Goal: Register for event/course

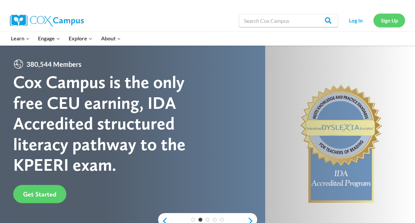
click at [387, 20] on link "Sign Up" at bounding box center [390, 21] width 32 height 14
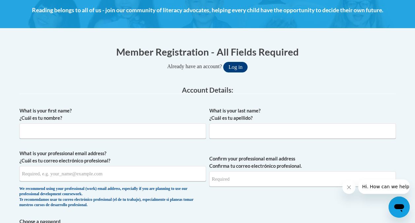
scroll to position [99, 0]
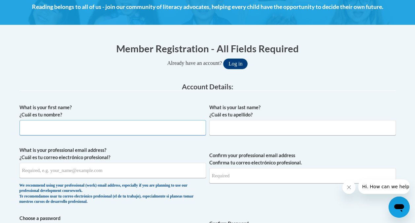
click at [68, 124] on input "What is your first name? ¿Cuál es tu nombre?" at bounding box center [112, 127] width 187 height 15
type input "Suzann"
type input "Fenton"
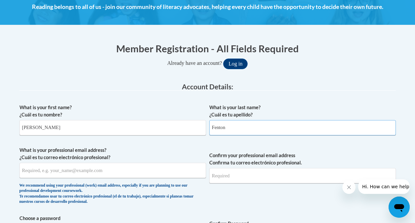
type input "Sfenton@chrisapp.org"
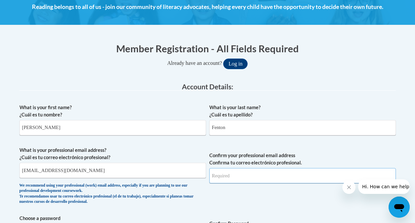
type input "Sfenton@chrisapp.org"
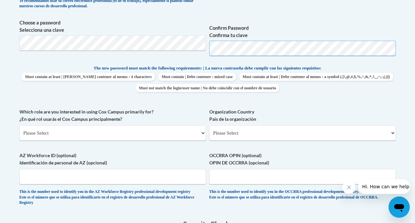
scroll to position [297, 0]
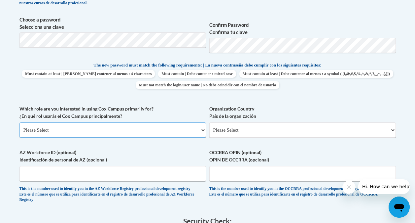
click at [48, 130] on select "Please Select College/University | Colegio/Universidad Community/Nonprofit Part…" at bounding box center [112, 129] width 187 height 15
select select "fbf2d438-af2f-41f8-98f1-81c410e29de3"
click at [19, 122] on select "Please Select College/University | Colegio/Universidad Community/Nonprofit Part…" at bounding box center [112, 129] width 187 height 15
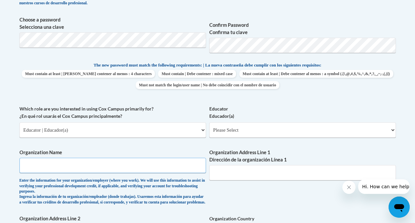
click at [36, 165] on input "Organization Name" at bounding box center [112, 165] width 187 height 15
type input "Christian Appalachian Project Family Life Child and Family Development Center"
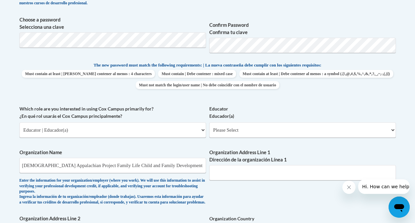
type input "64 Beiting Lane Mt. Vernon 40456"
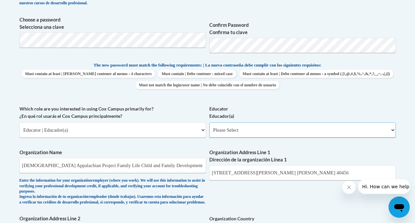
click at [234, 129] on select "Please Select Early Learning/Daycare Teacher/Family Home Care Provider | Maestr…" at bounding box center [302, 129] width 187 height 15
select select "5e2af403-4f2c-4e49-a02f-103e55d7b75b"
click at [209, 122] on select "Please Select Early Learning/Daycare Teacher/Family Home Care Provider | Maestr…" at bounding box center [302, 129] width 187 height 15
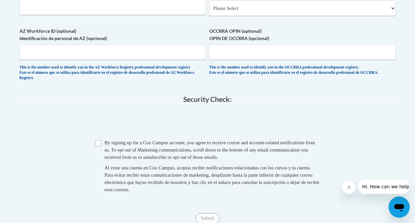
scroll to position [496, 0]
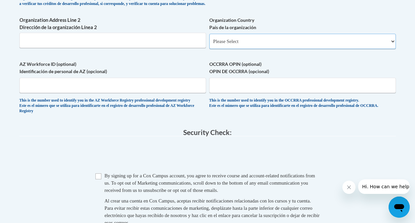
click at [234, 47] on select "Please Select United States | Estados Unidos Outside of the United States | Fue…" at bounding box center [302, 41] width 187 height 15
select select "ad49bcad-a171-4b2e-b99c-48b446064914"
click at [209, 39] on select "Please Select United States | Estados Unidos Outside of the United States | Fue…" at bounding box center [302, 41] width 187 height 15
select select
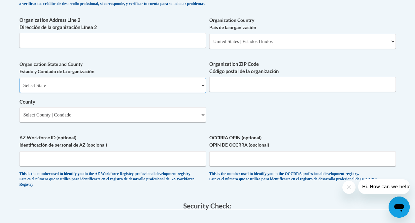
click at [202, 90] on select "Select State Alabama Alaska Arizona Arkansas California Colorado Connecticut De…" at bounding box center [112, 85] width 187 height 15
select select "Kentucky"
click at [19, 83] on select "Select State Alabama Alaska Arizona Arkansas California Colorado Connecticut De…" at bounding box center [112, 85] width 187 height 15
click at [226, 87] on input "Organization ZIP Code Código postal de la organización" at bounding box center [302, 84] width 187 height 15
type input "40456"
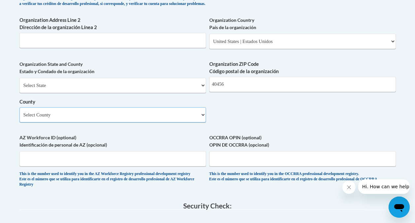
click at [57, 121] on select "Select County Adair Allen Anderson Ballard Barren Bath Bell Boone Bourbon Boyd …" at bounding box center [112, 114] width 187 height 15
select select "Rockcastle"
click at [19, 112] on select "Select County Adair Allen Anderson Ballard Barren Bath Bell Boone Bourbon Boyd …" at bounding box center [112, 114] width 187 height 15
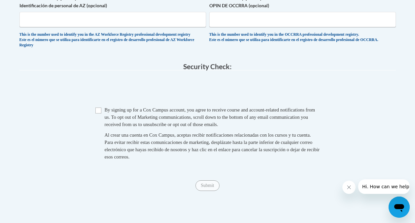
scroll to position [621, 0]
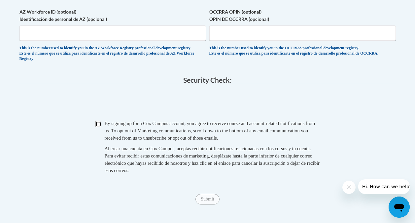
click at [97, 127] on input "Checkbox" at bounding box center [98, 124] width 6 height 6
checkbox input "true"
click at [207, 204] on input "Submit" at bounding box center [208, 199] width 24 height 11
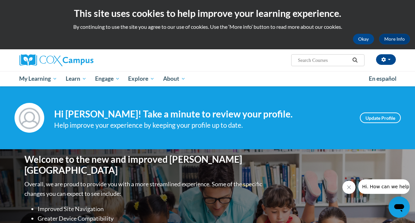
click at [321, 61] on input "Search..." at bounding box center [323, 60] width 53 height 8
click at [308, 59] on input "Search..." at bounding box center [323, 60] width 53 height 8
click at [301, 60] on input "Search..." at bounding box center [323, 60] width 53 height 8
type input "Talk With Me"
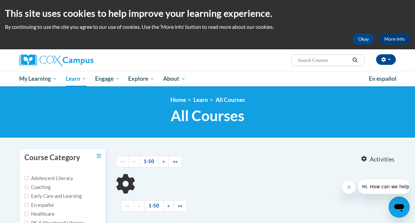
type input "Talk With Me"
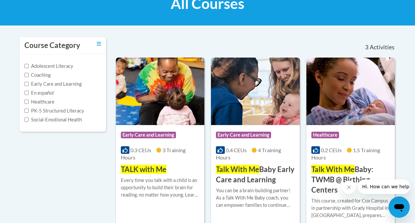
scroll to position [132, 0]
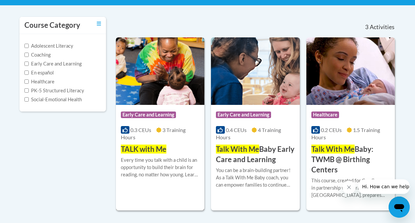
click at [162, 150] on span "TALK with Me" at bounding box center [144, 148] width 46 height 9
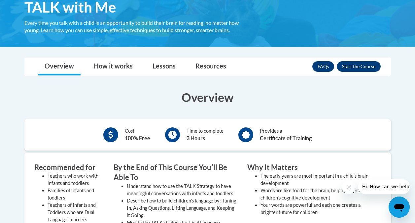
scroll to position [99, 0]
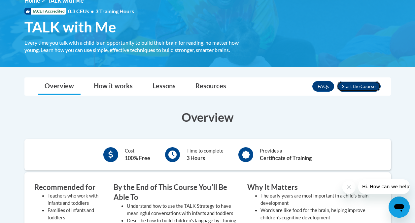
drag, startPoint x: 364, startPoint y: 84, endPoint x: 366, endPoint y: 89, distance: 5.0
click at [366, 89] on button "Enroll" at bounding box center [359, 86] width 44 height 11
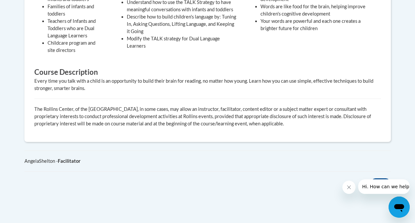
scroll to position [330, 0]
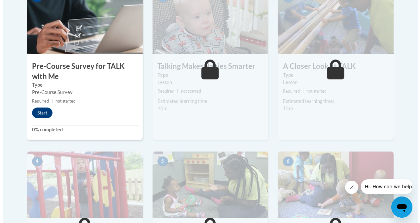
scroll to position [231, 0]
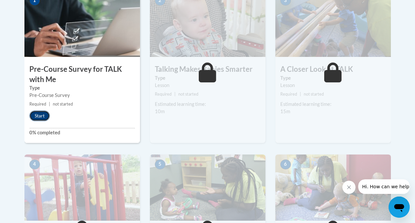
click at [39, 117] on button "Start" at bounding box center [39, 115] width 20 height 11
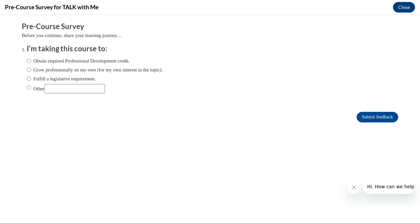
scroll to position [0, 0]
click at [27, 61] on input "Obtain required Professional Development credit." at bounding box center [29, 60] width 4 height 7
radio input "true"
click at [384, 119] on input "Submit feedback" at bounding box center [378, 117] width 42 height 11
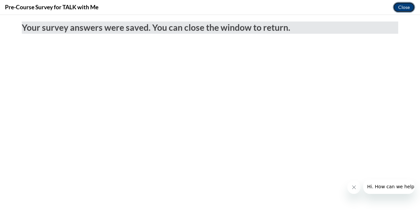
click at [403, 10] on button "Close" at bounding box center [404, 7] width 22 height 11
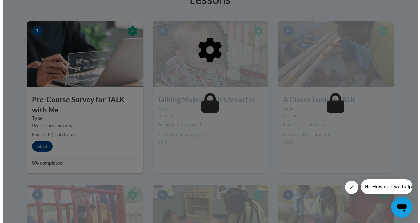
scroll to position [198, 0]
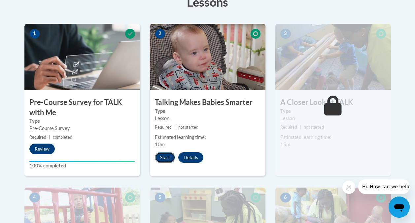
click at [169, 157] on button "Start" at bounding box center [165, 157] width 20 height 11
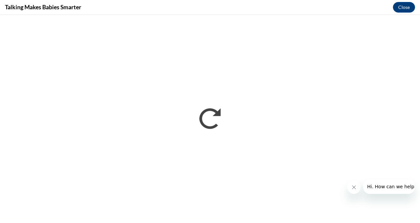
scroll to position [0, 0]
